Goal: Transaction & Acquisition: Purchase product/service

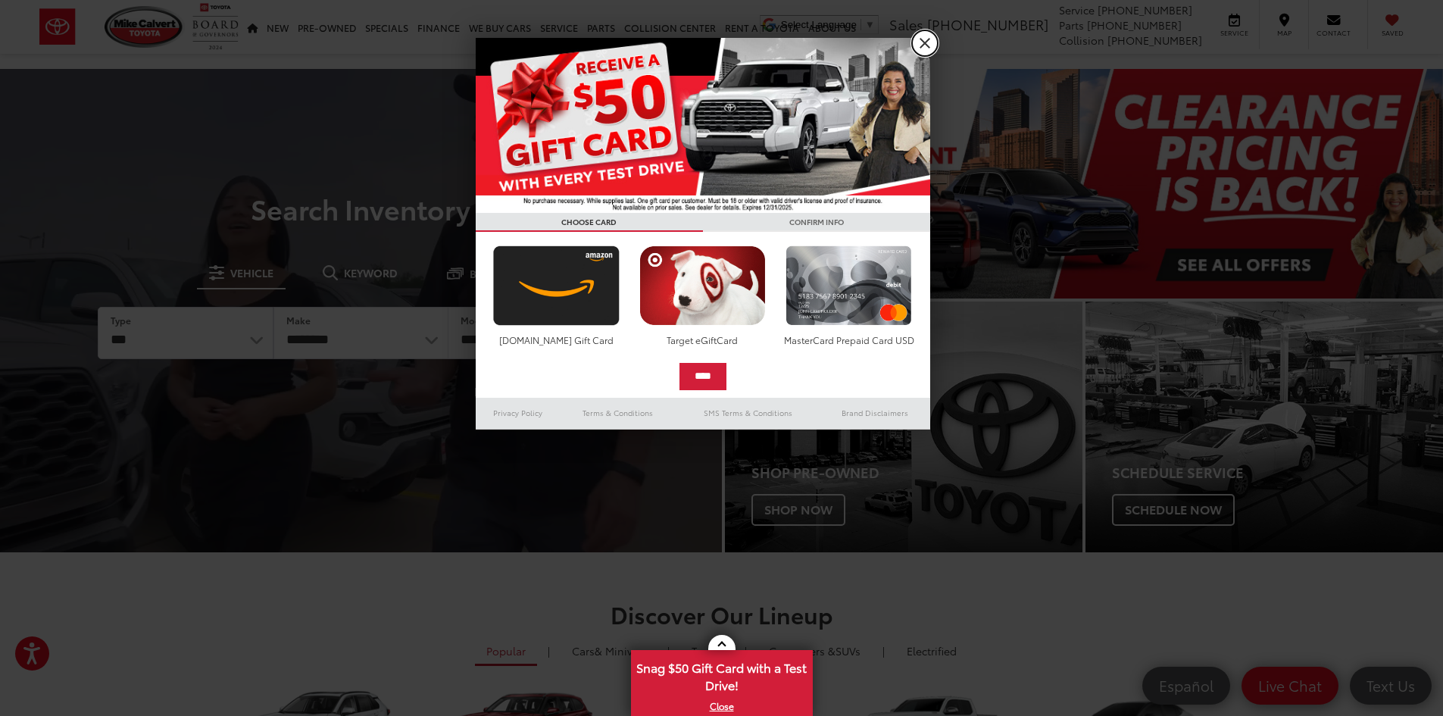
click at [926, 40] on link "X" at bounding box center [925, 43] width 26 height 26
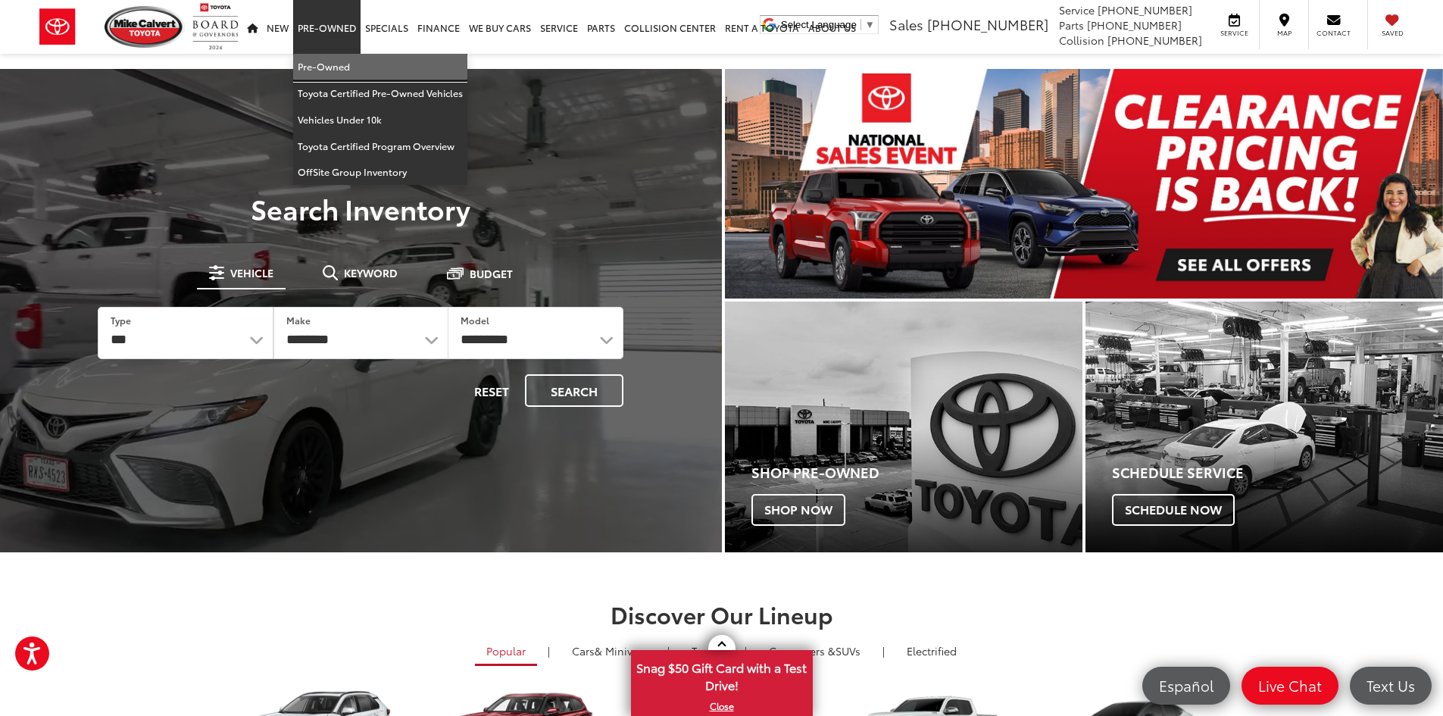
click at [313, 59] on link "Pre-Owned" at bounding box center [380, 67] width 174 height 27
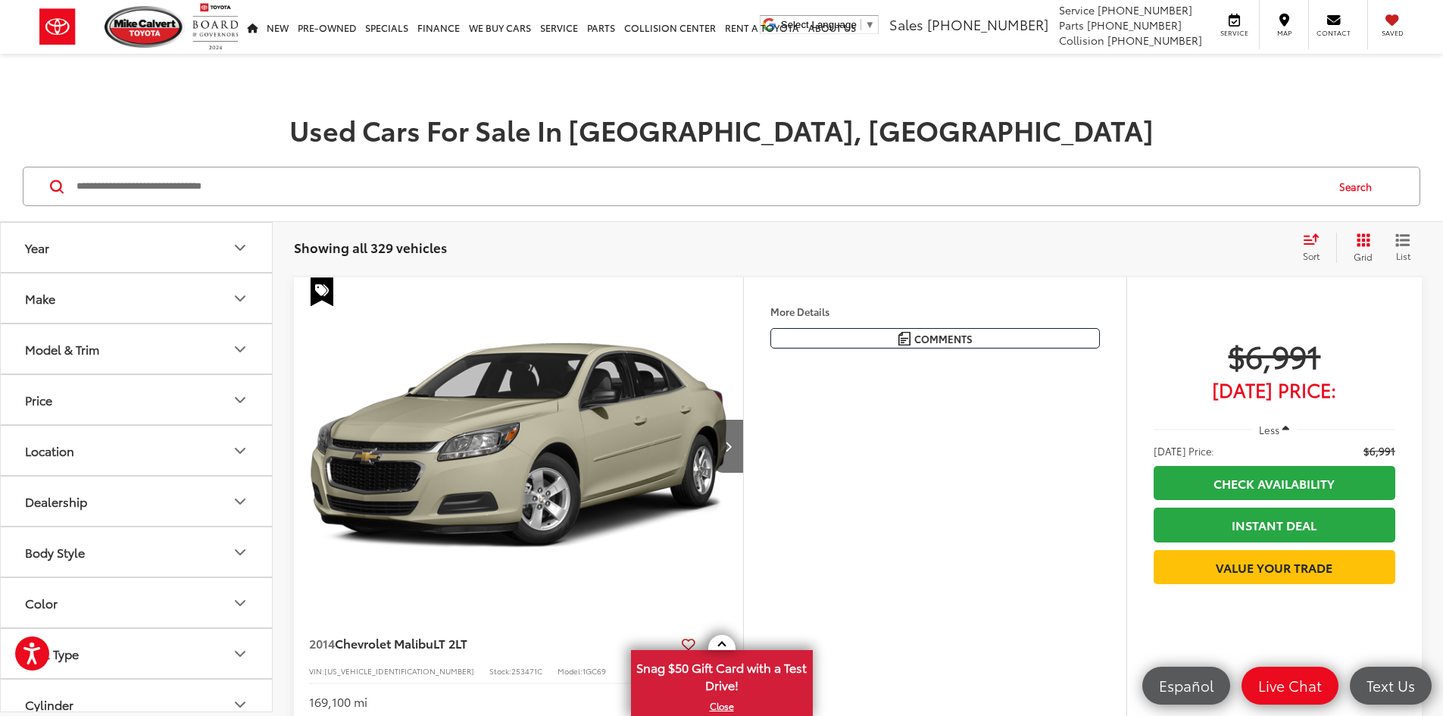
click at [1314, 244] on icon "Select sort value" at bounding box center [1311, 239] width 14 height 9
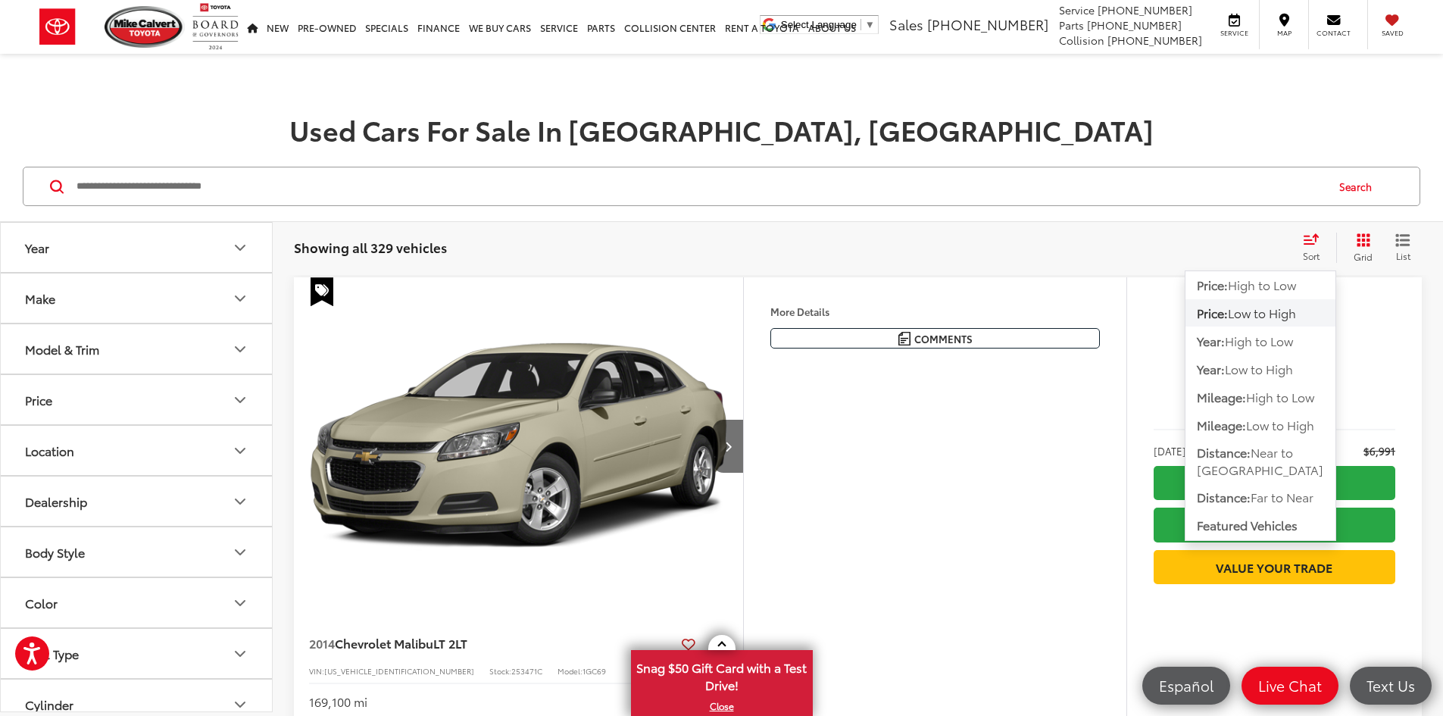
click at [1272, 306] on span "Low to High" at bounding box center [1262, 312] width 68 height 17
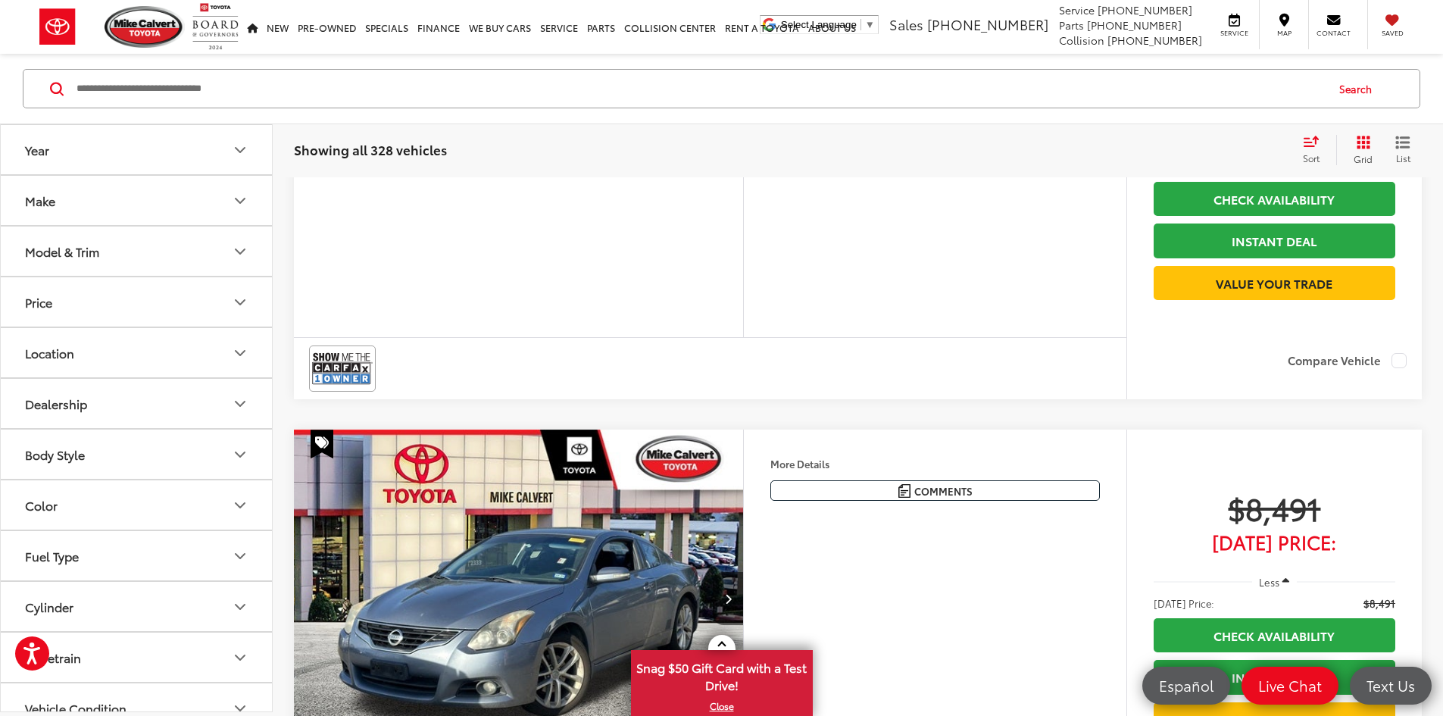
scroll to position [4566, 0]
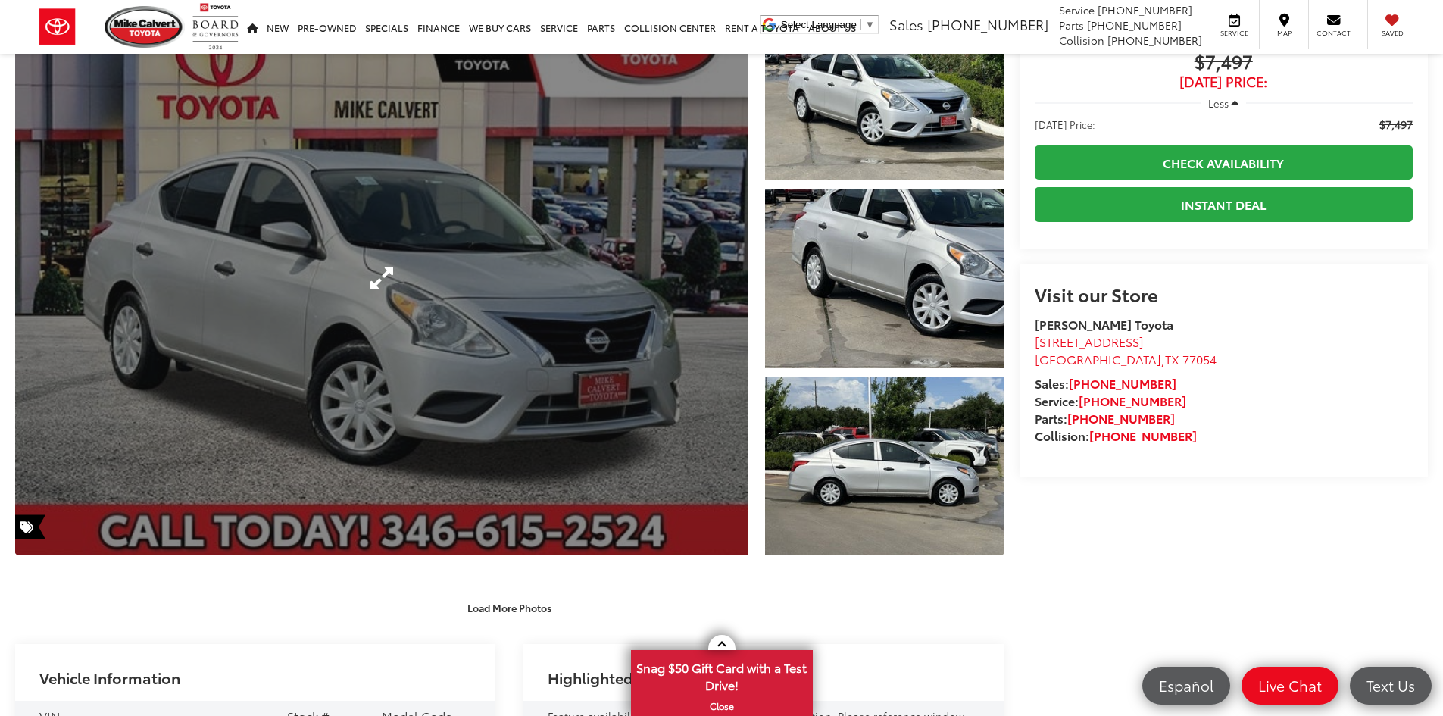
scroll to position [151, 0]
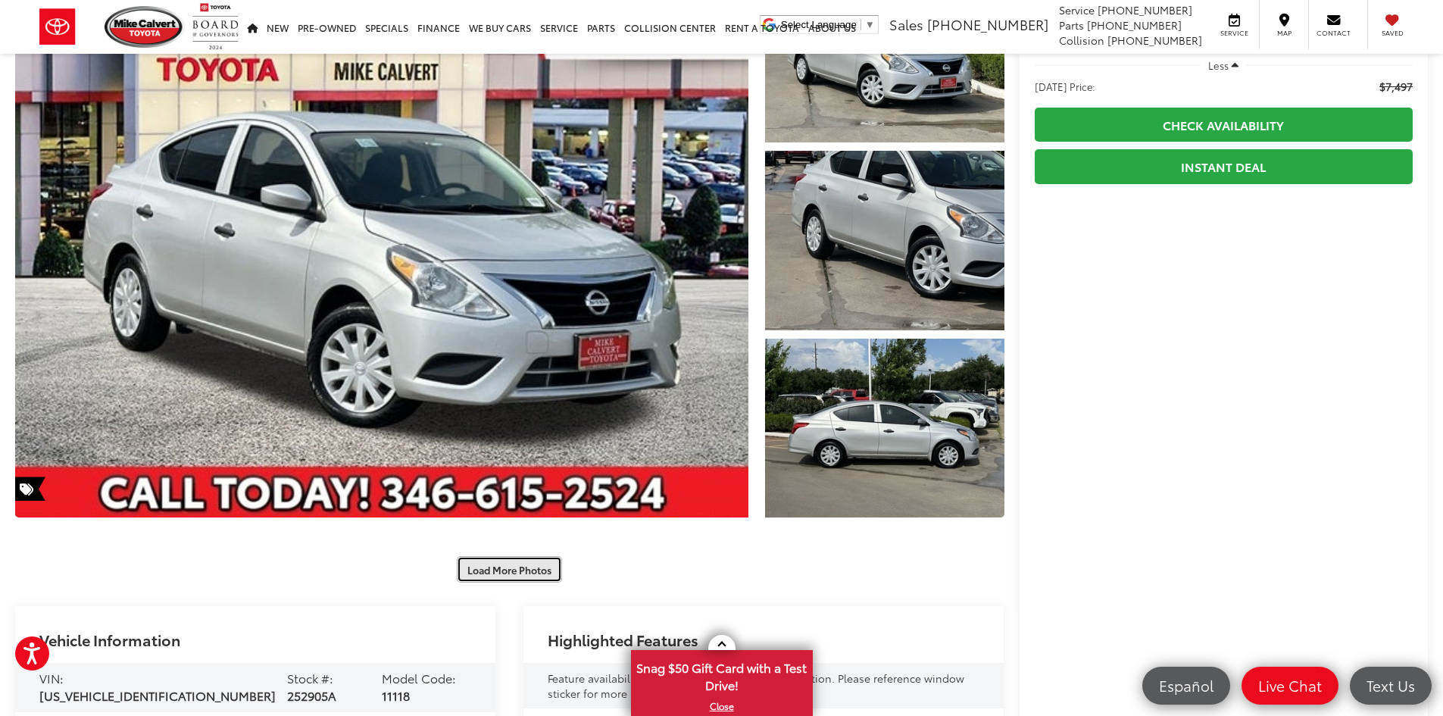
click at [543, 575] on button "Load More Photos" at bounding box center [509, 569] width 105 height 27
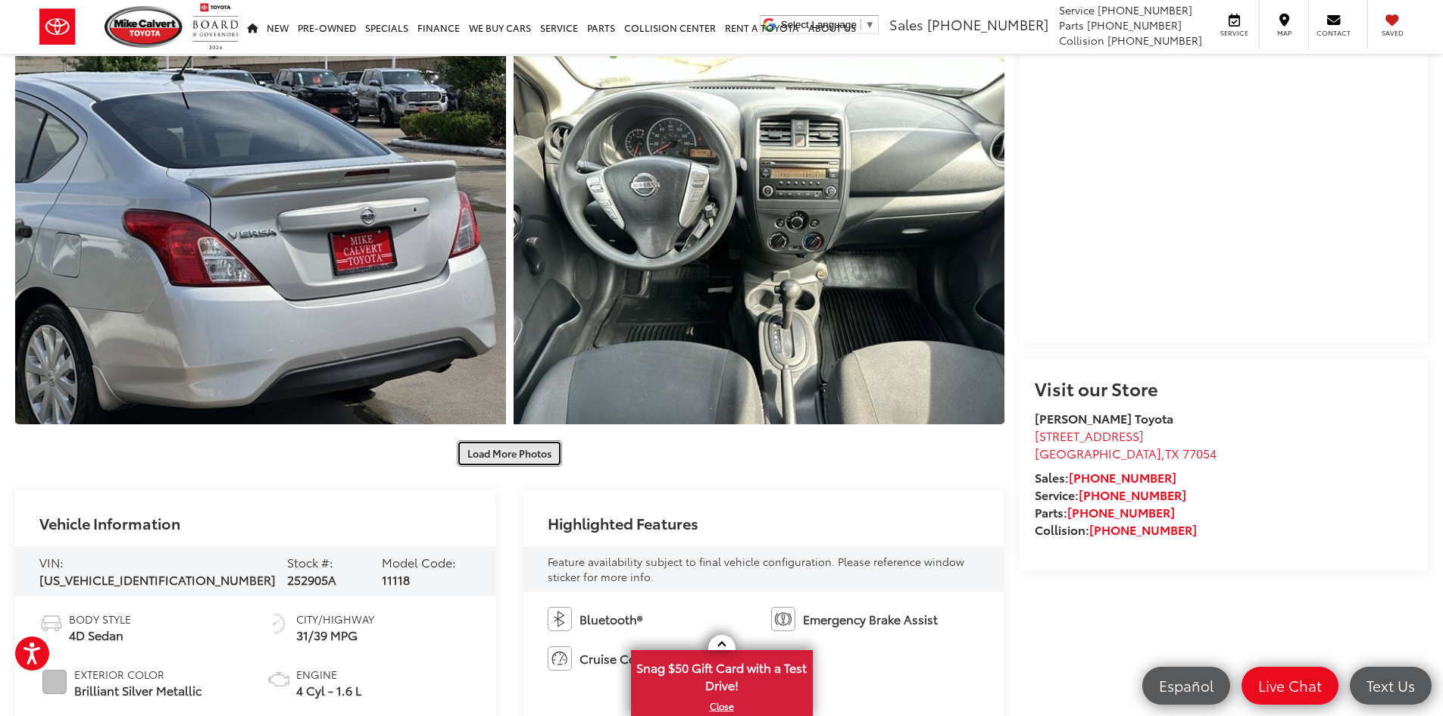
scroll to position [985, 0]
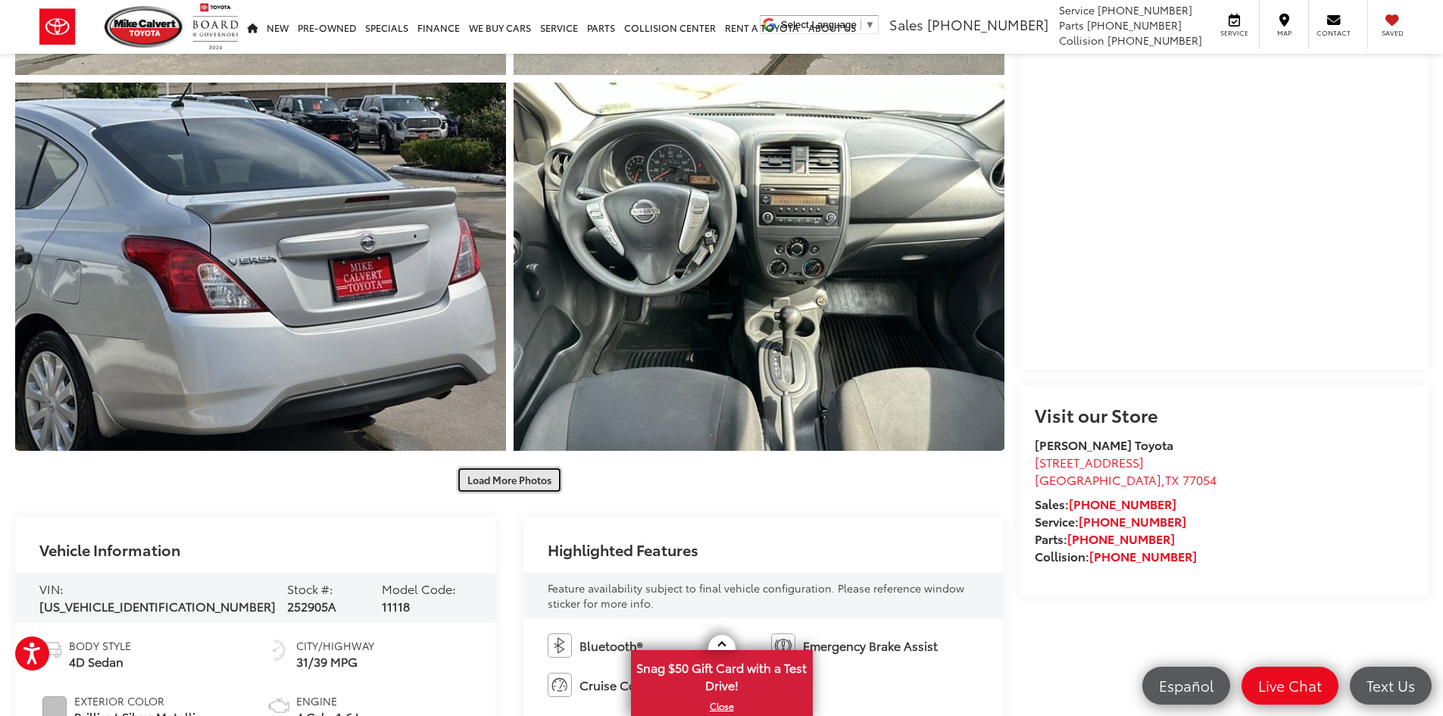
click at [511, 487] on button "Load More Photos" at bounding box center [509, 480] width 105 height 27
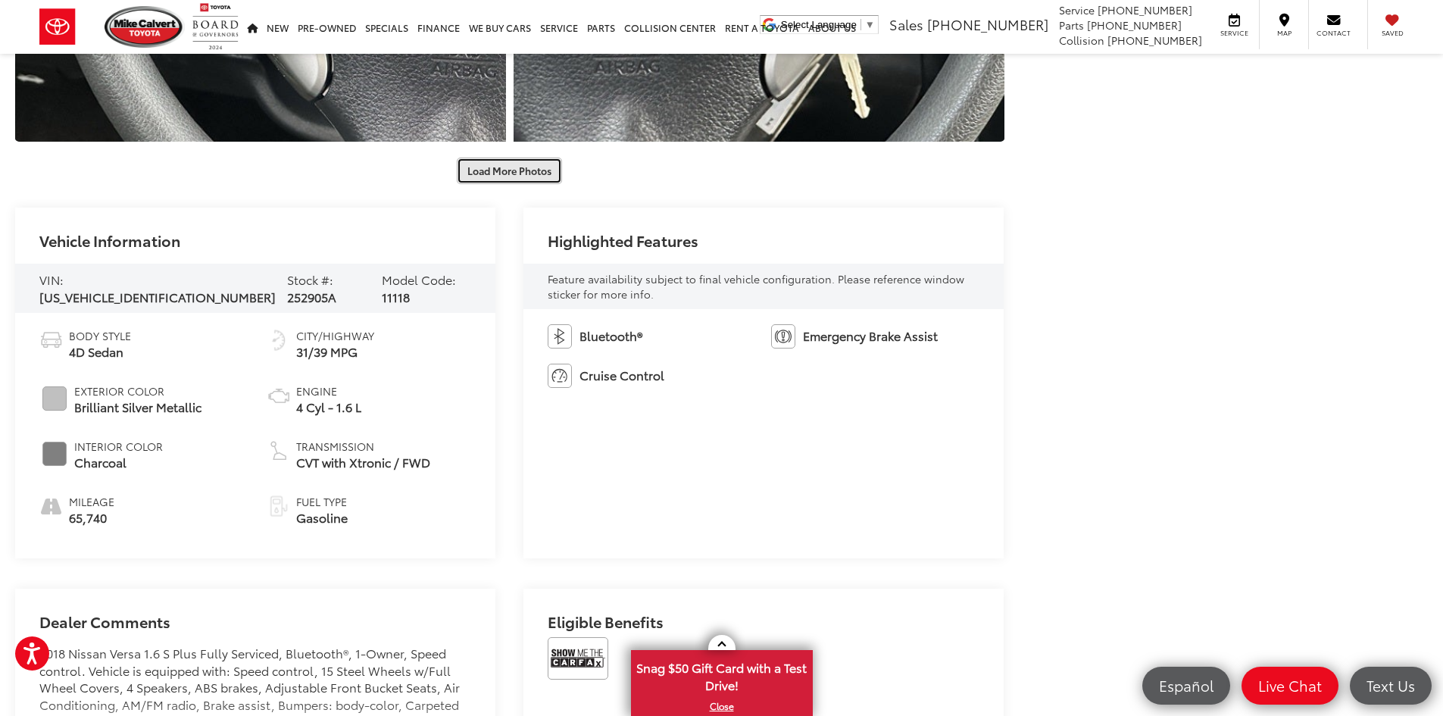
scroll to position [2121, 0]
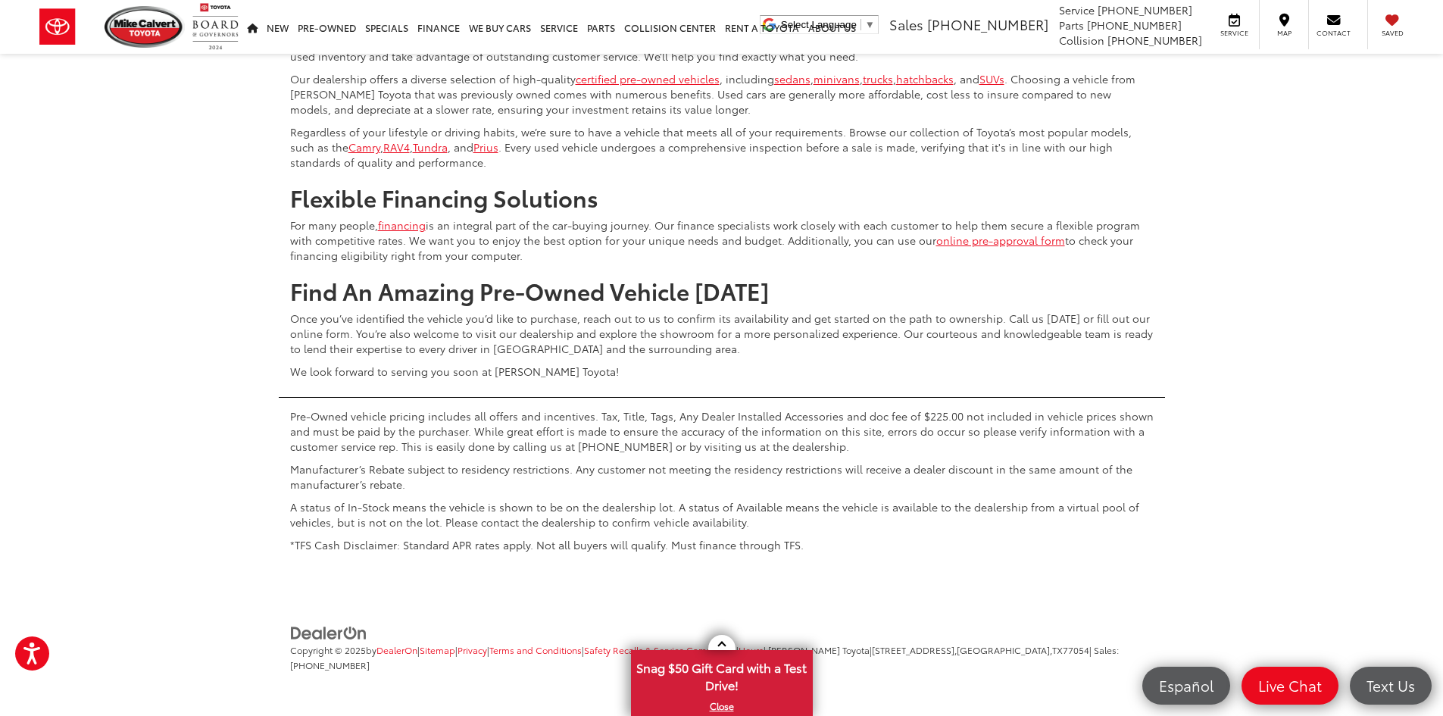
scroll to position [7369, 0]
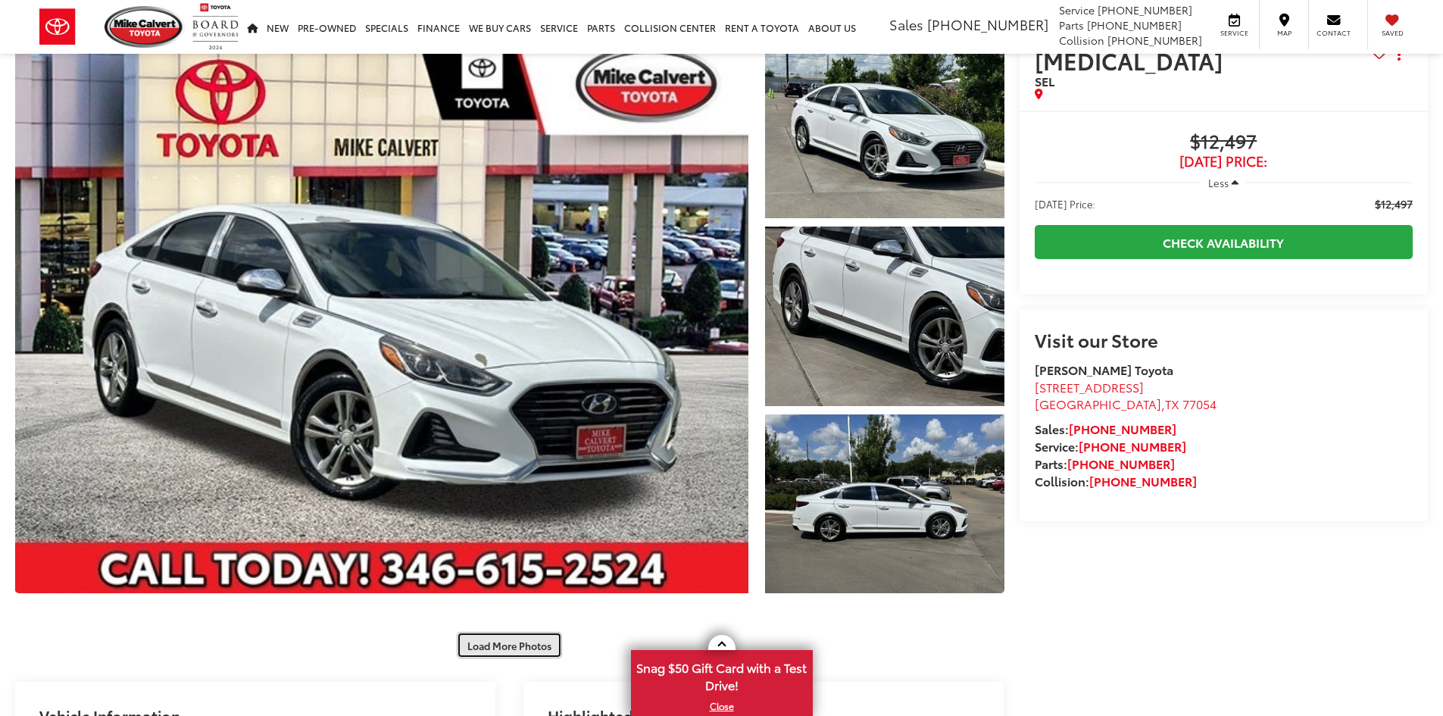
click at [520, 649] on button "Load More Photos" at bounding box center [509, 645] width 105 height 27
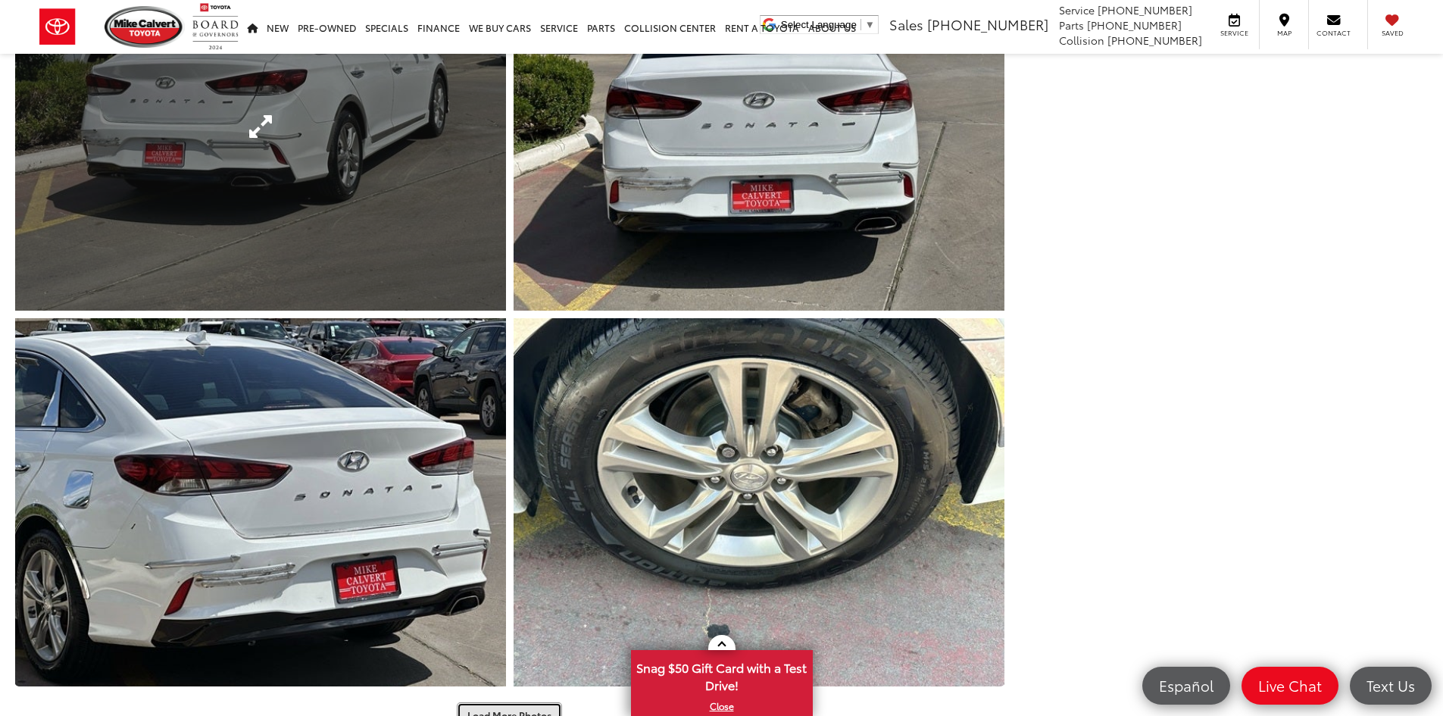
scroll to position [833, 0]
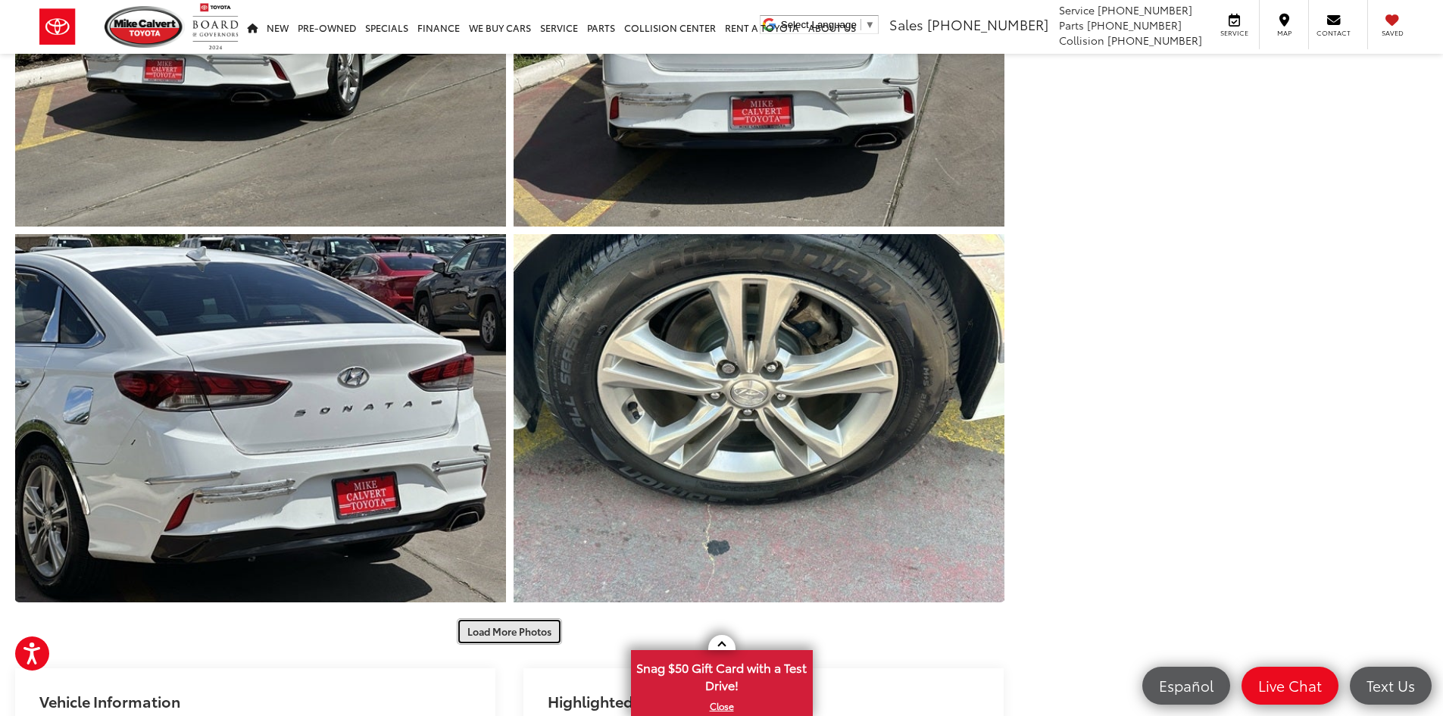
click at [475, 628] on button "Load More Photos" at bounding box center [509, 631] width 105 height 27
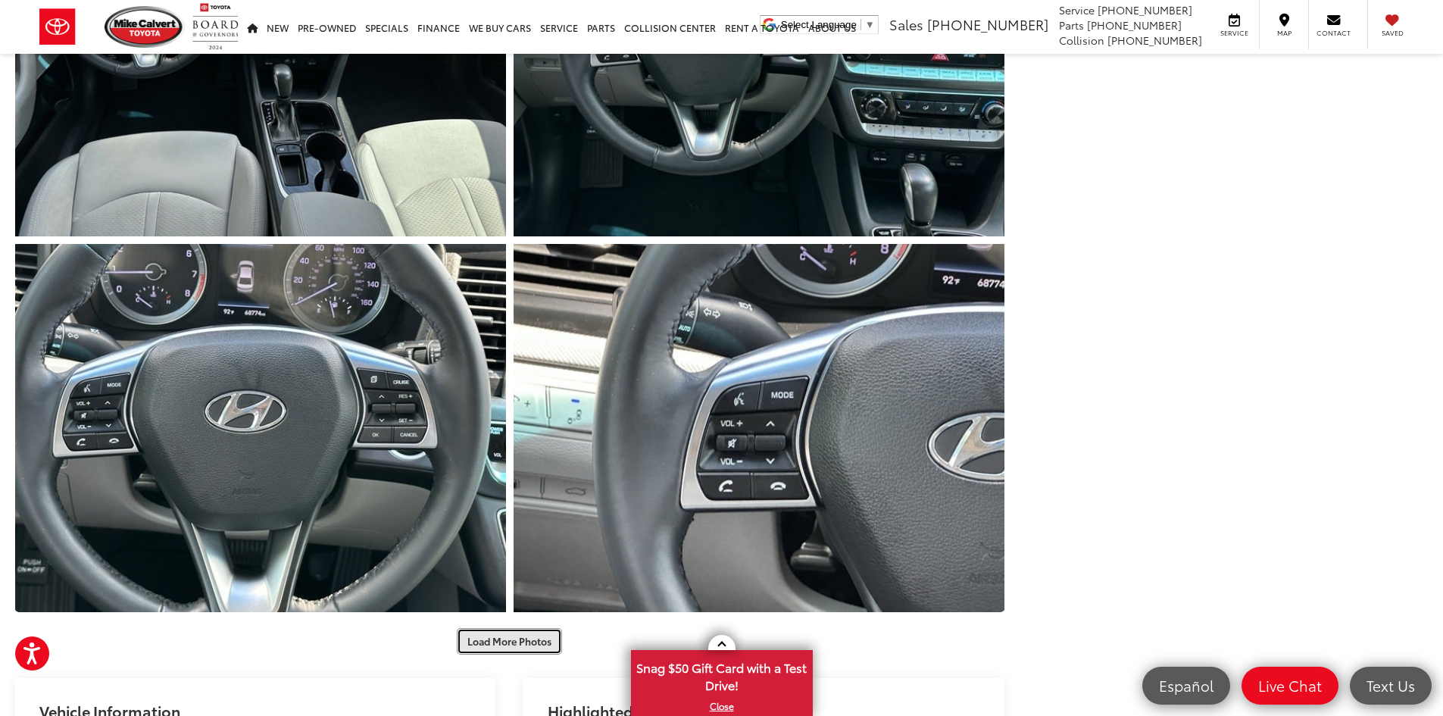
scroll to position [1666, 0]
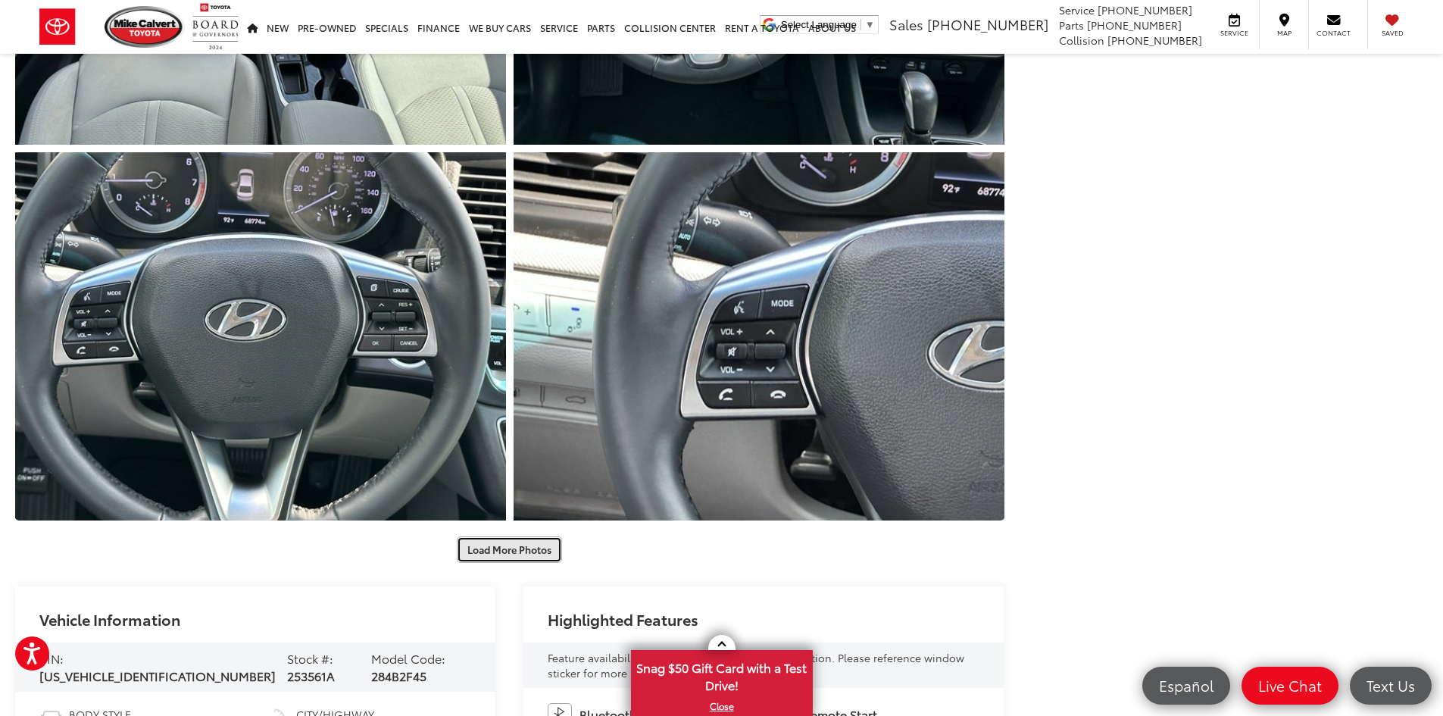
click at [525, 547] on button "Load More Photos" at bounding box center [509, 549] width 105 height 27
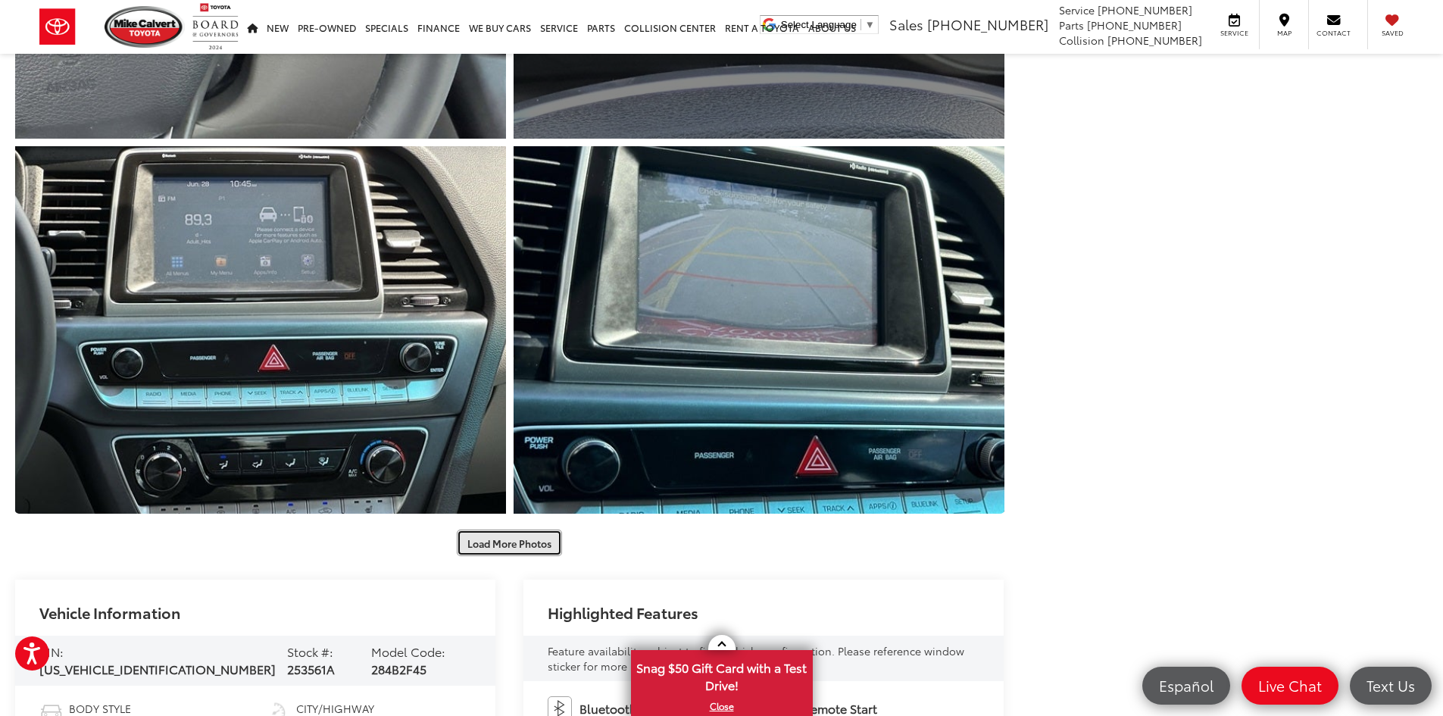
scroll to position [2651, 0]
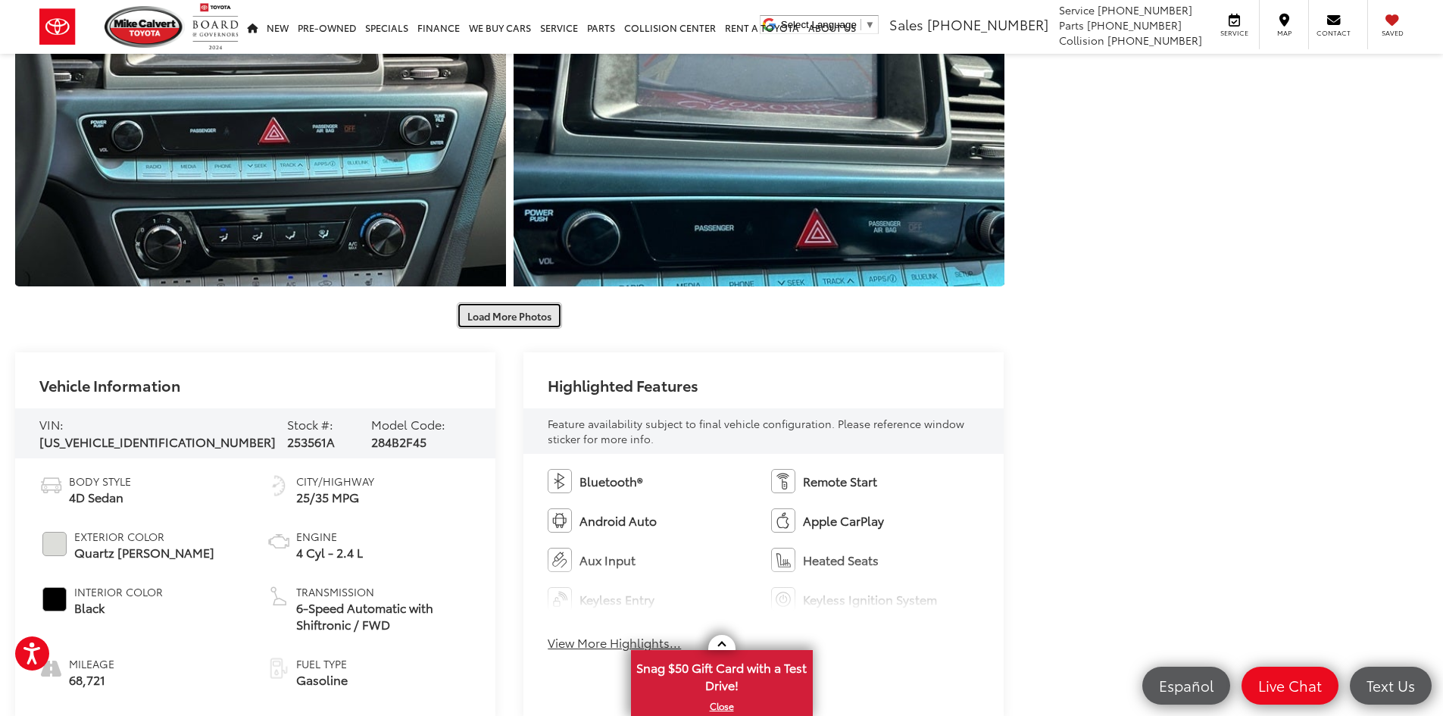
click at [485, 312] on button "Load More Photos" at bounding box center [509, 315] width 105 height 27
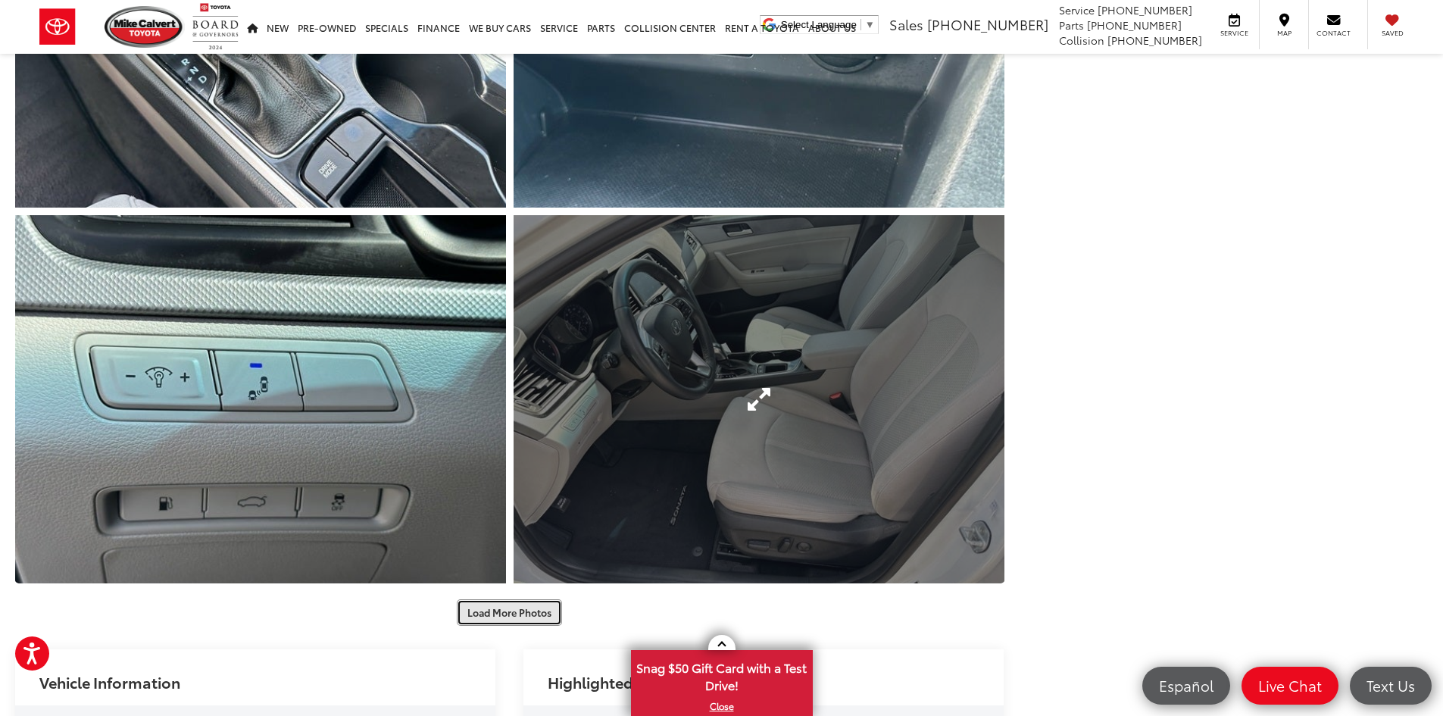
scroll to position [3484, 0]
